Goal: Download file/media

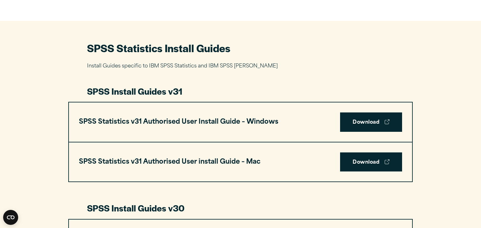
scroll to position [264, 0]
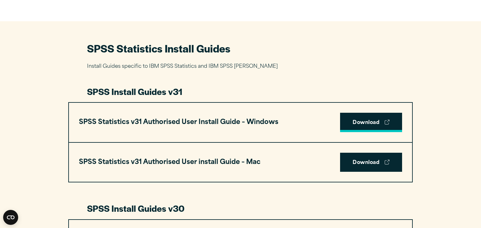
click at [361, 123] on link "Download" at bounding box center [371, 122] width 62 height 19
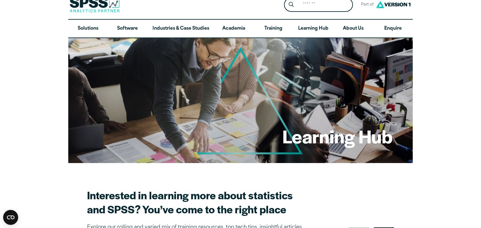
scroll to position [8, 0]
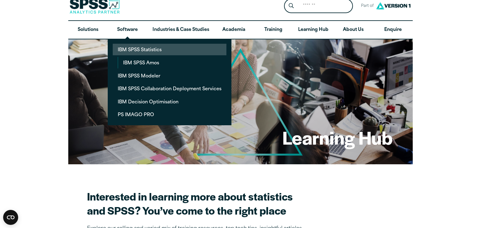
click at [129, 50] on link "IBM SPSS Statistics" at bounding box center [170, 50] width 114 height 12
